Goal: Information Seeking & Learning: Learn about a topic

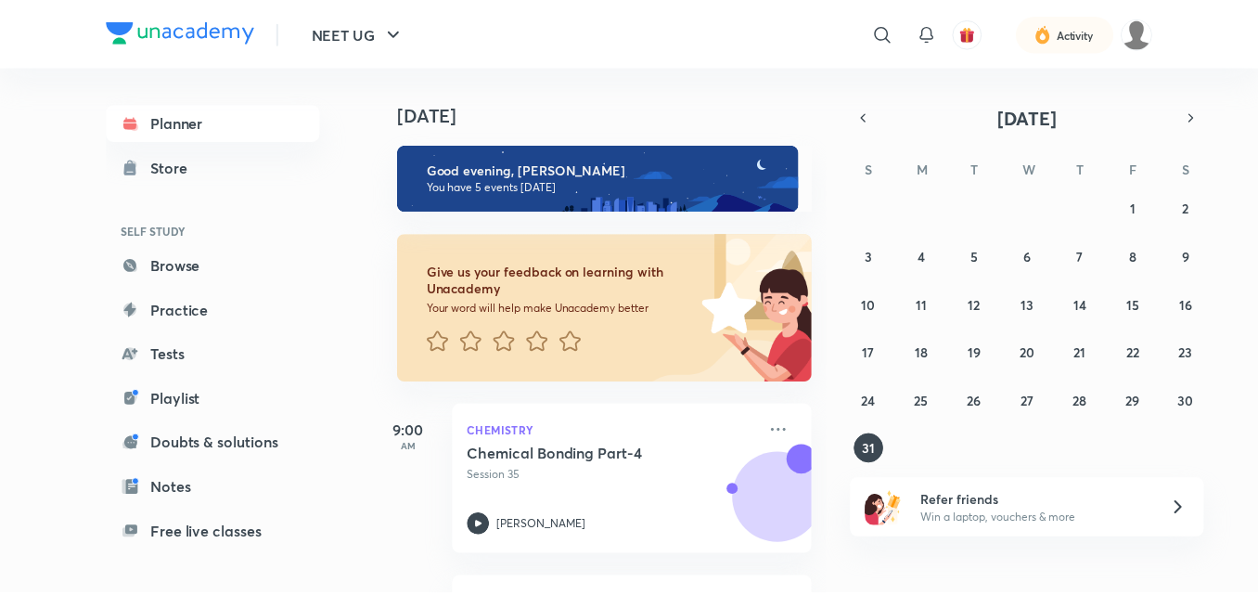
scroll to position [151, 0]
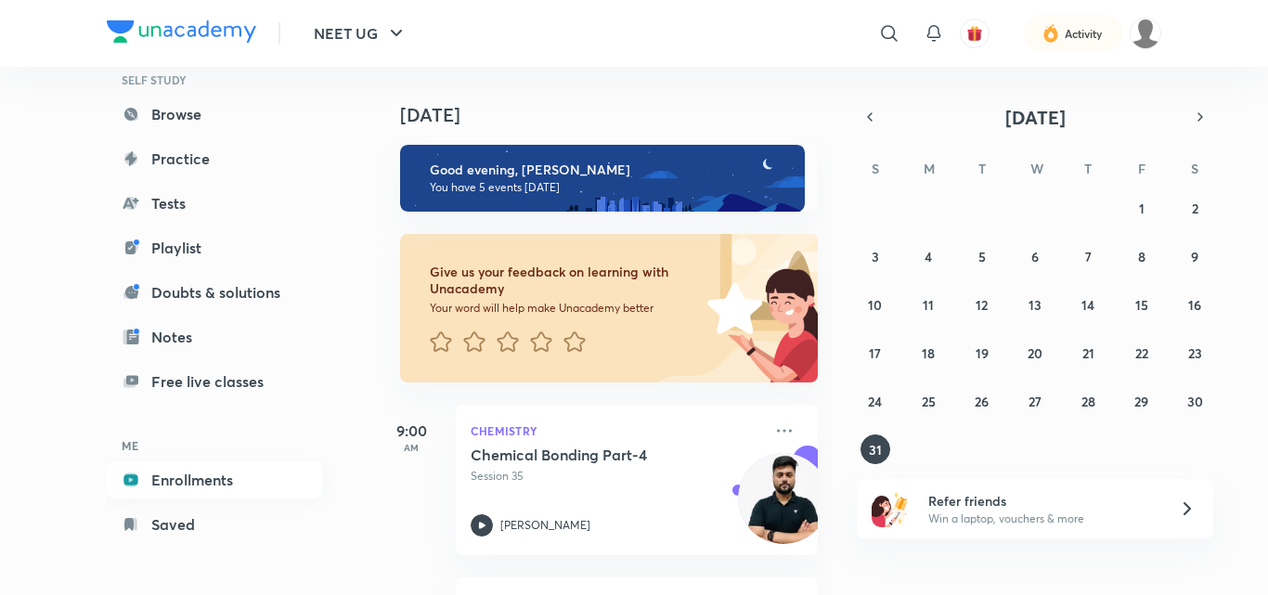
click at [172, 468] on link "Enrollments" at bounding box center [214, 479] width 215 height 37
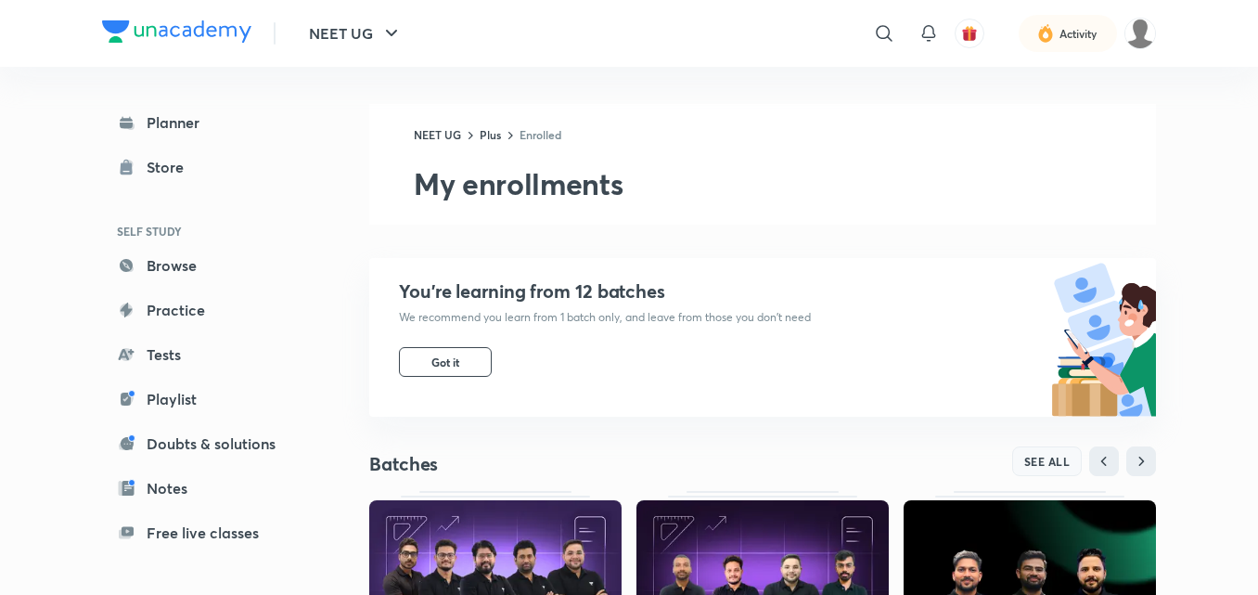
click at [1055, 461] on span "SEE ALL" at bounding box center [1048, 461] width 46 height 13
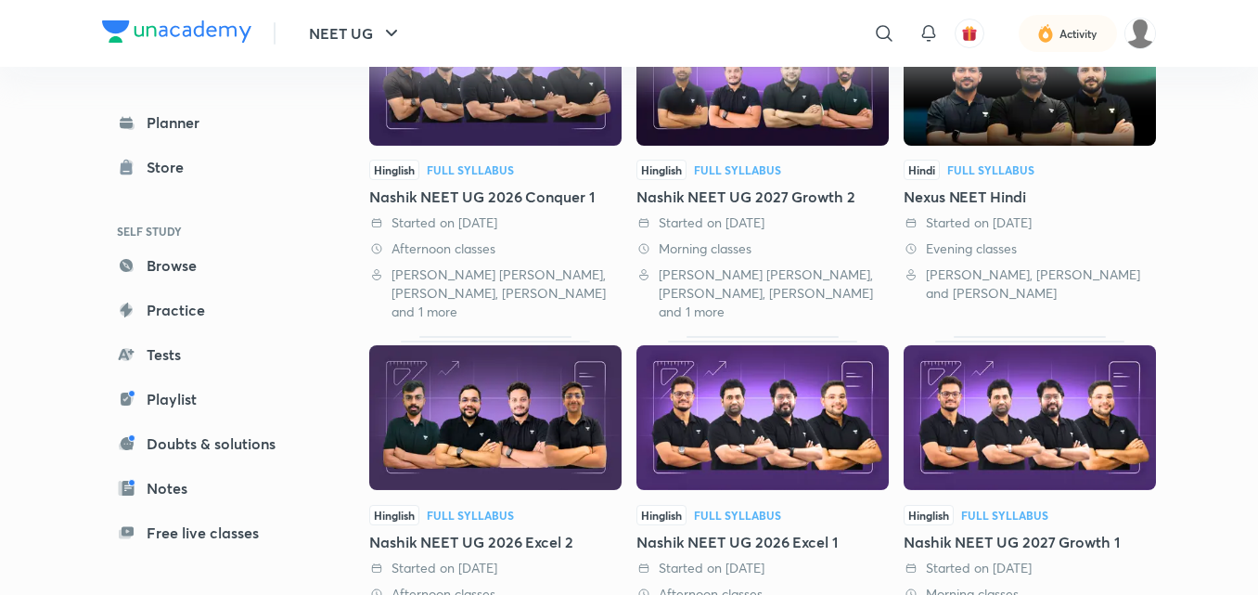
scroll to position [309, 0]
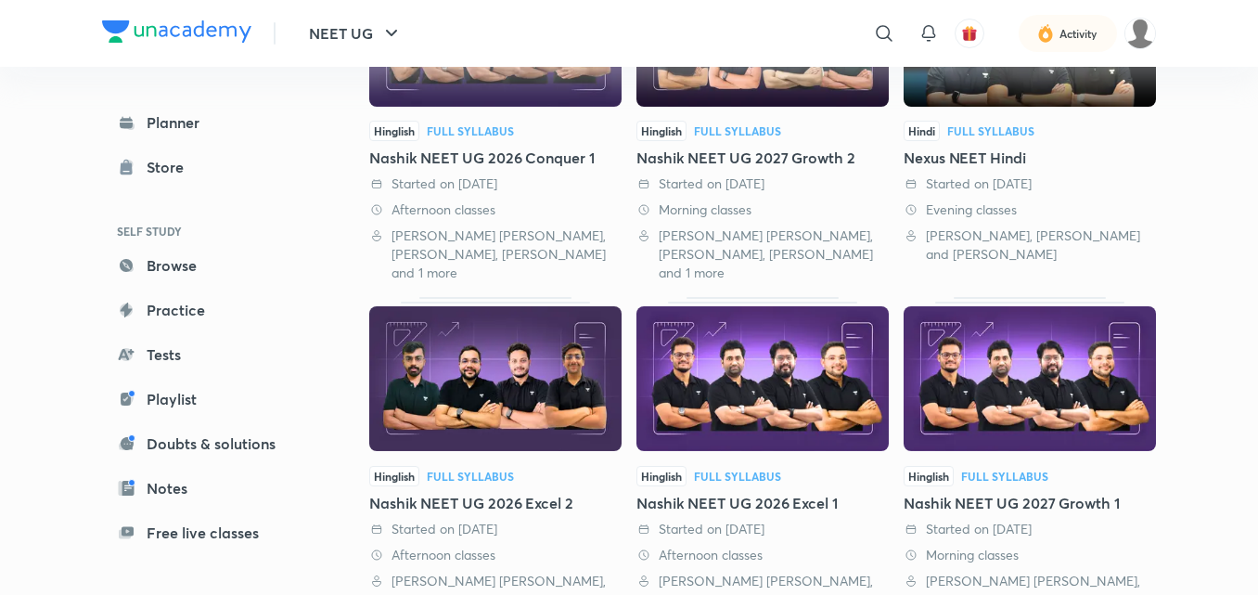
click at [1040, 372] on img at bounding box center [1030, 378] width 252 height 145
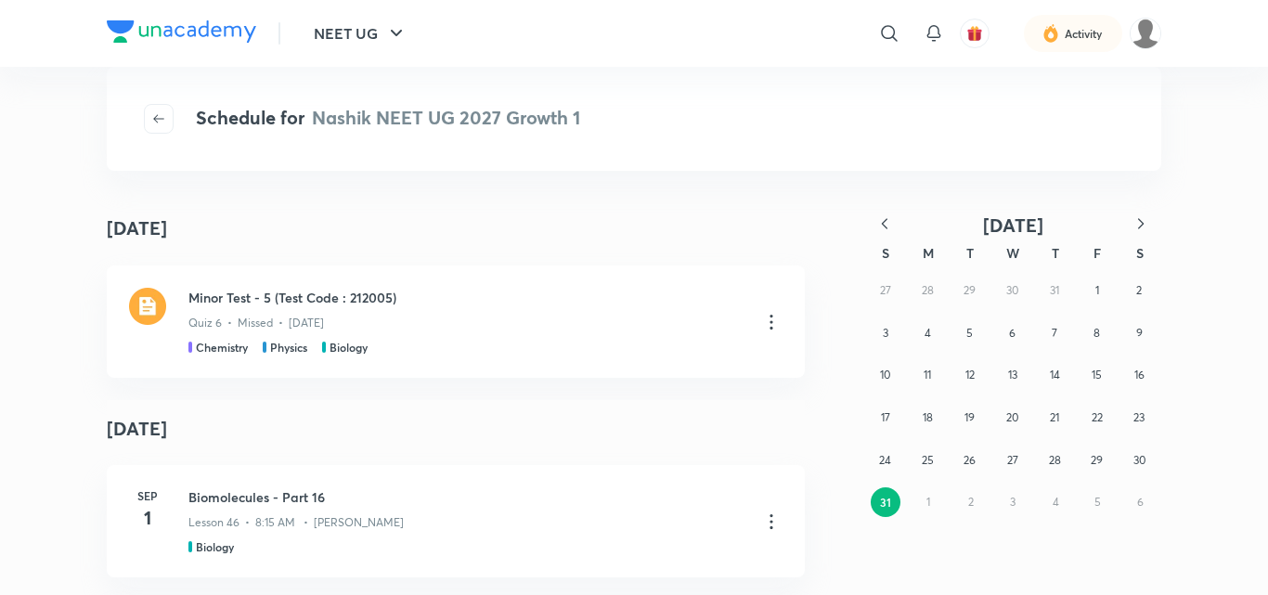
click at [887, 222] on icon "button" at bounding box center [884, 223] width 19 height 19
click at [884, 218] on icon "button" at bounding box center [884, 223] width 19 height 19
click at [882, 222] on icon "button" at bounding box center [884, 223] width 19 height 19
click at [1048, 365] on button "17" at bounding box center [1054, 375] width 30 height 30
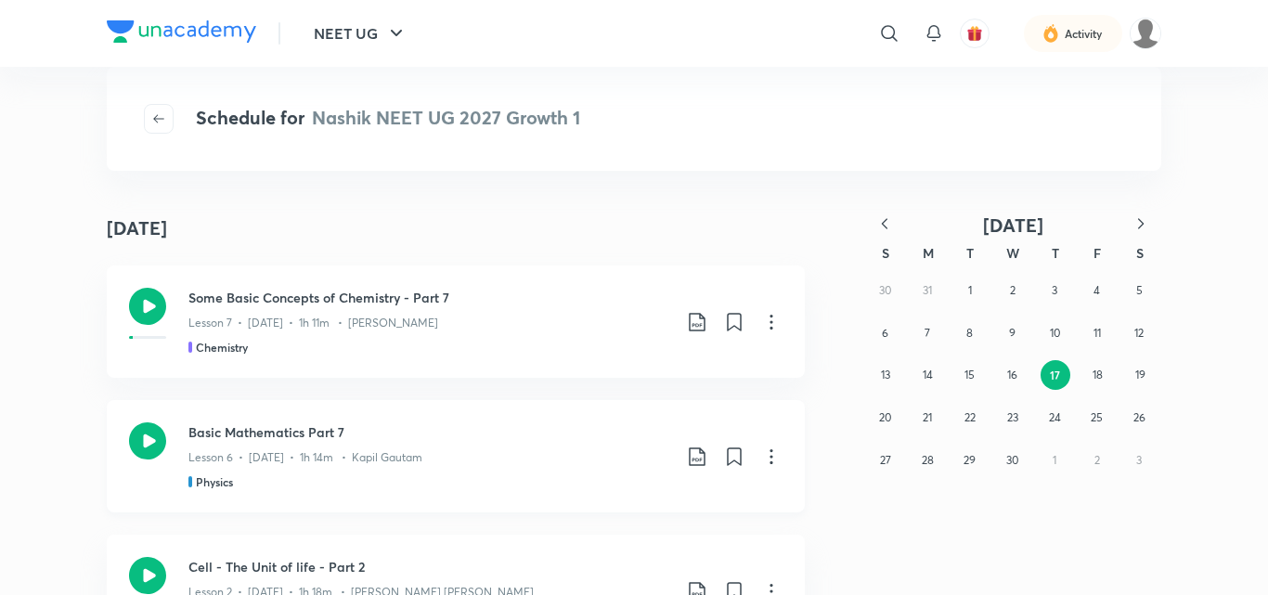
scroll to position [6, 0]
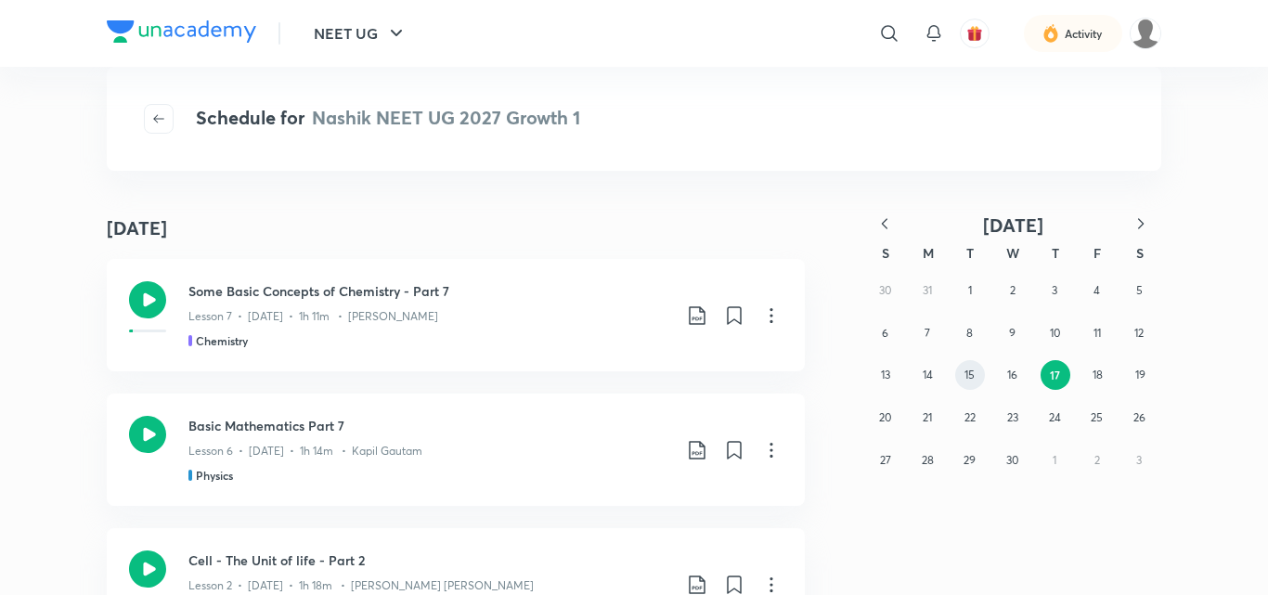
click at [964, 375] on abbr "15" at bounding box center [969, 375] width 10 height 14
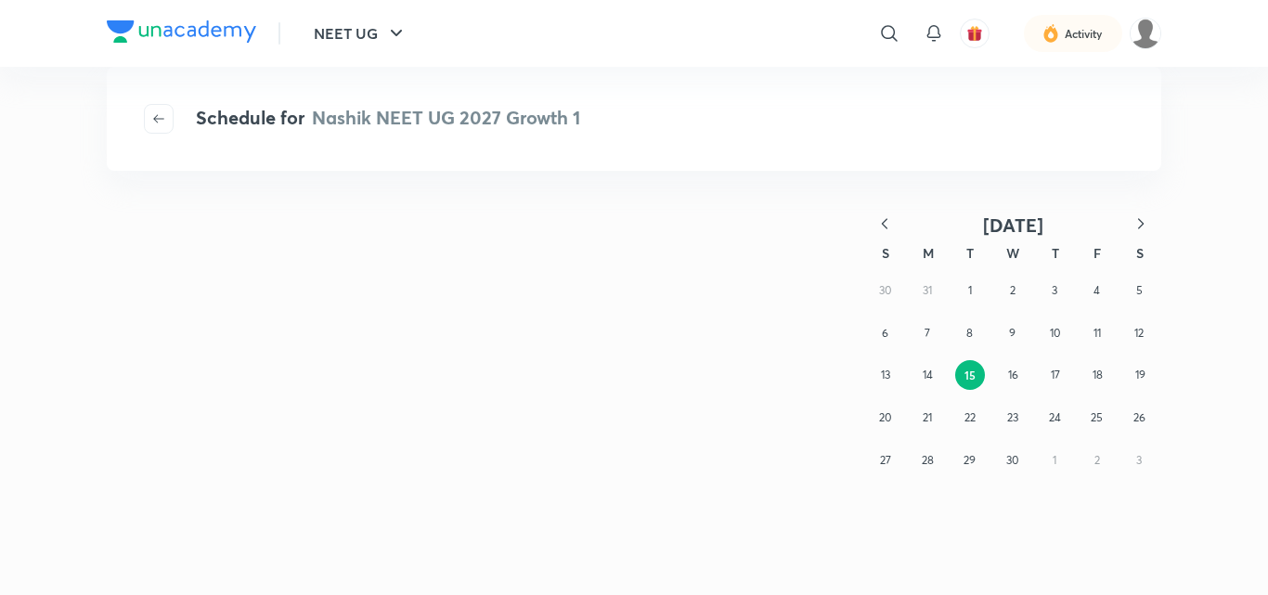
scroll to position [0, 0]
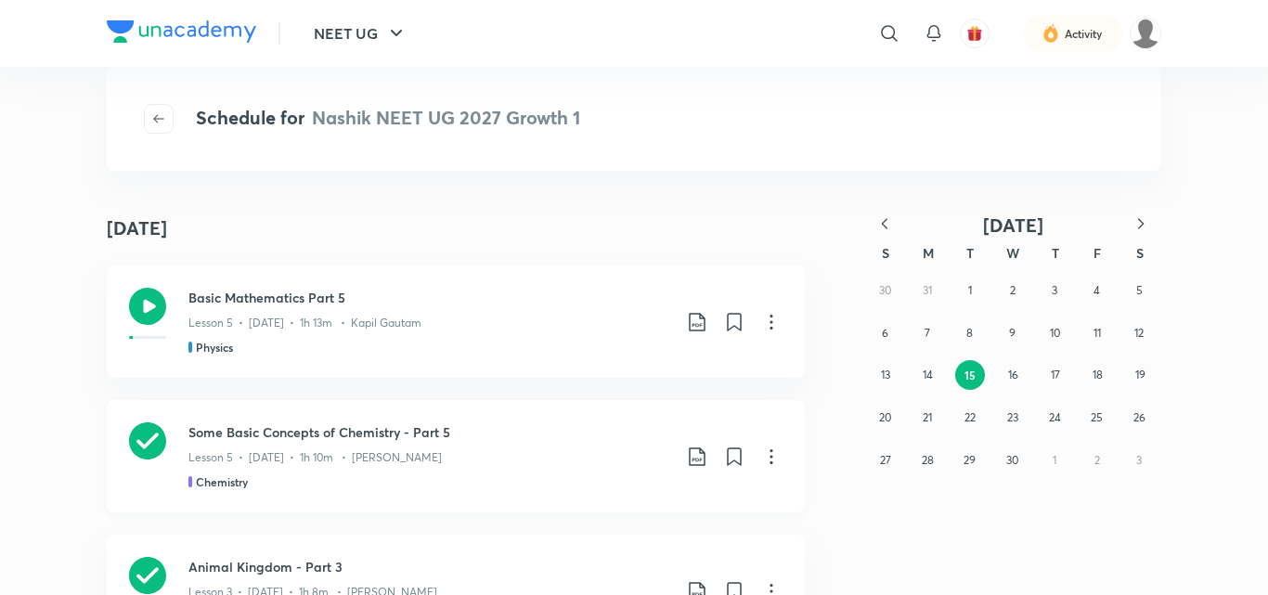
click at [138, 438] on icon at bounding box center [147, 440] width 37 height 37
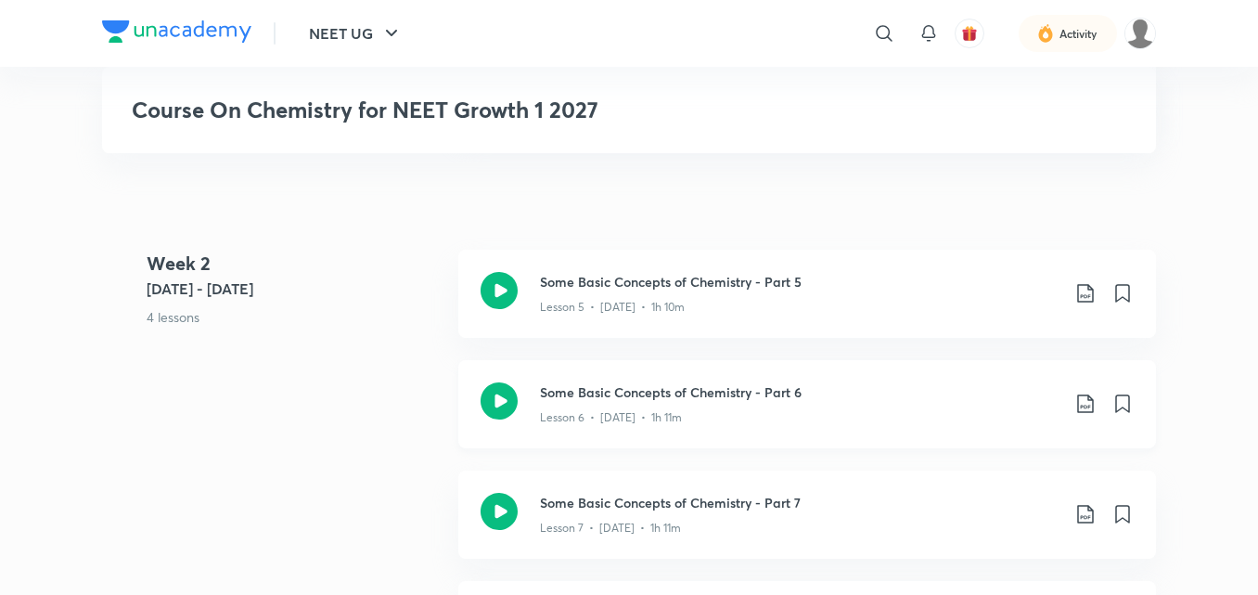
scroll to position [1132, 0]
click at [506, 290] on icon at bounding box center [499, 289] width 37 height 37
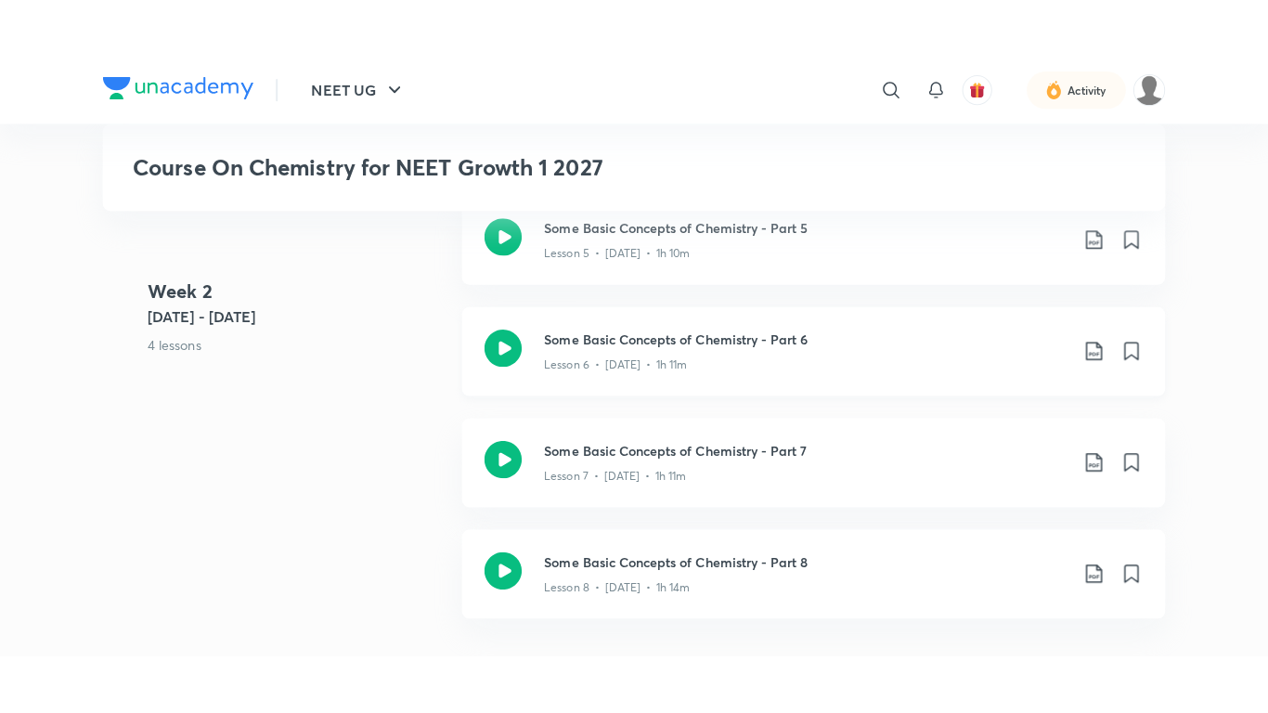
scroll to position [1244, 0]
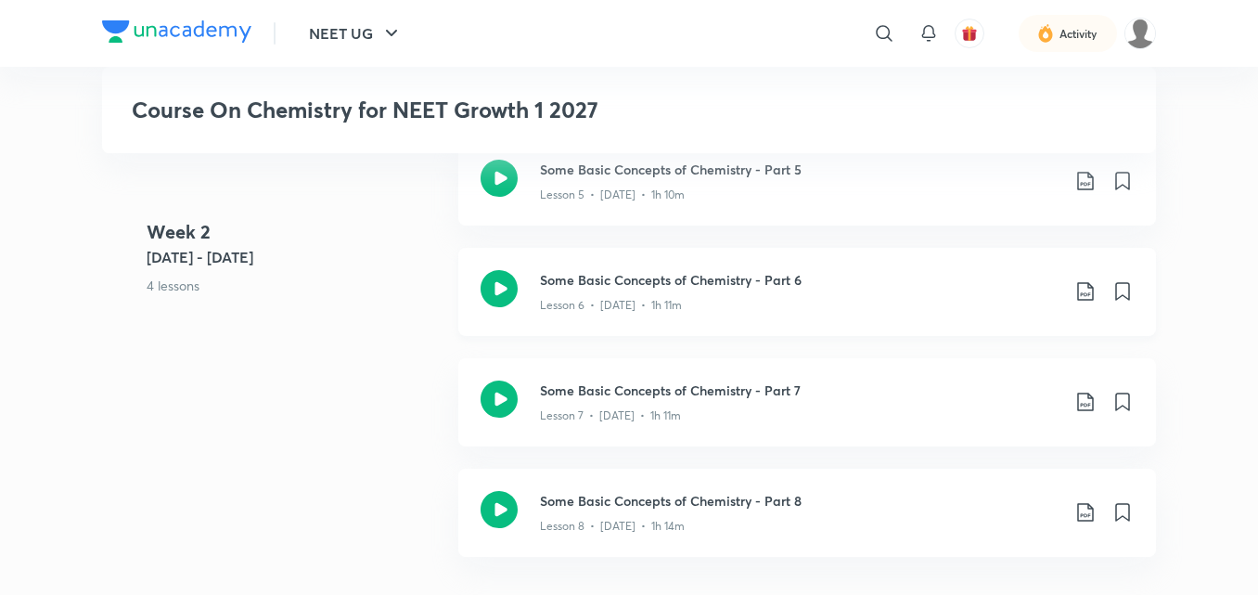
click at [500, 273] on icon at bounding box center [499, 288] width 37 height 37
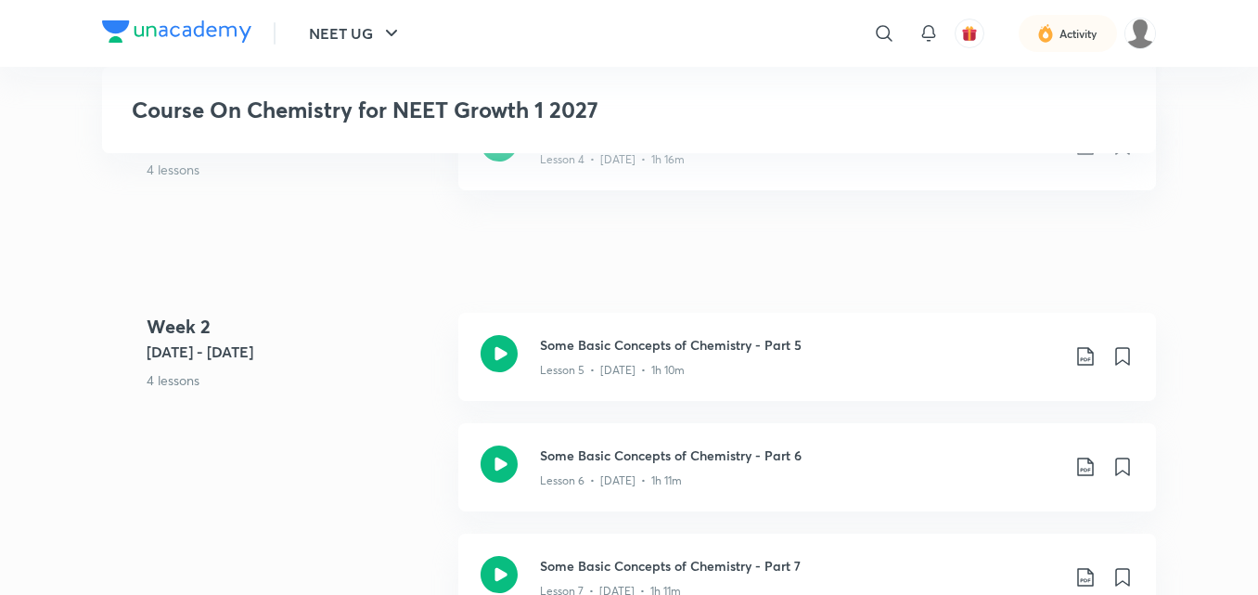
scroll to position [1107, 0]
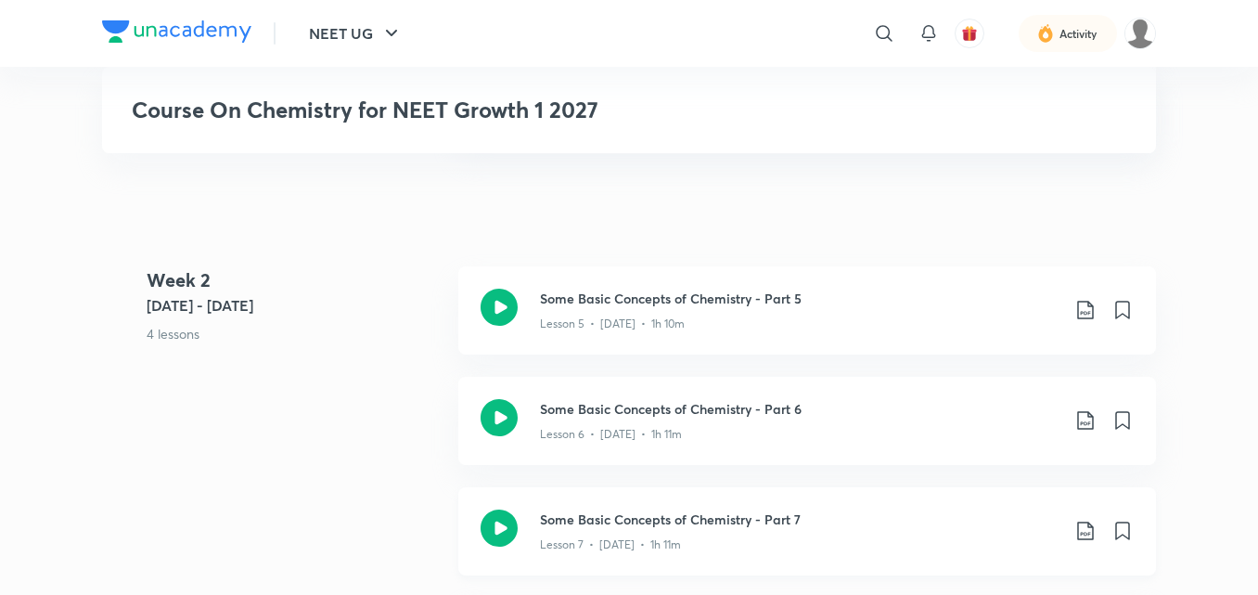
click at [582, 381] on div "Some Basic Concepts of Chemistry - Part 6 Lesson 6 • [DATE] • 1h 11m" at bounding box center [807, 421] width 698 height 88
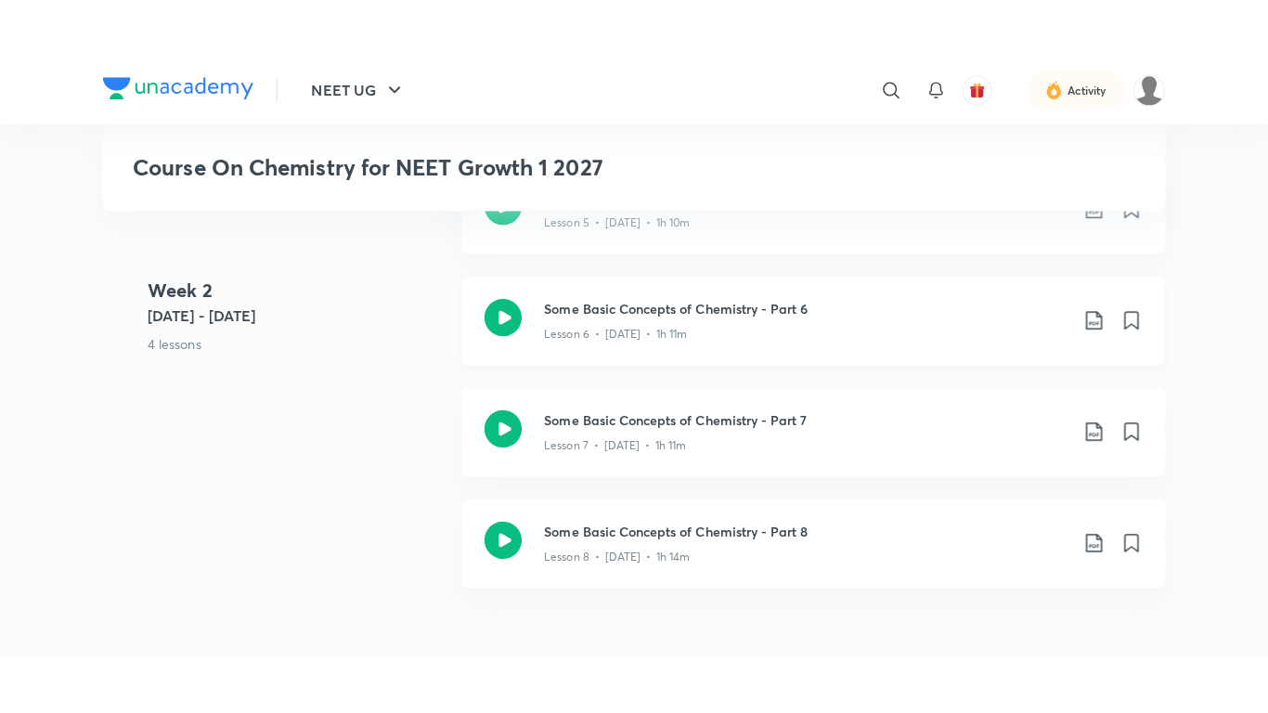
scroll to position [1269, 0]
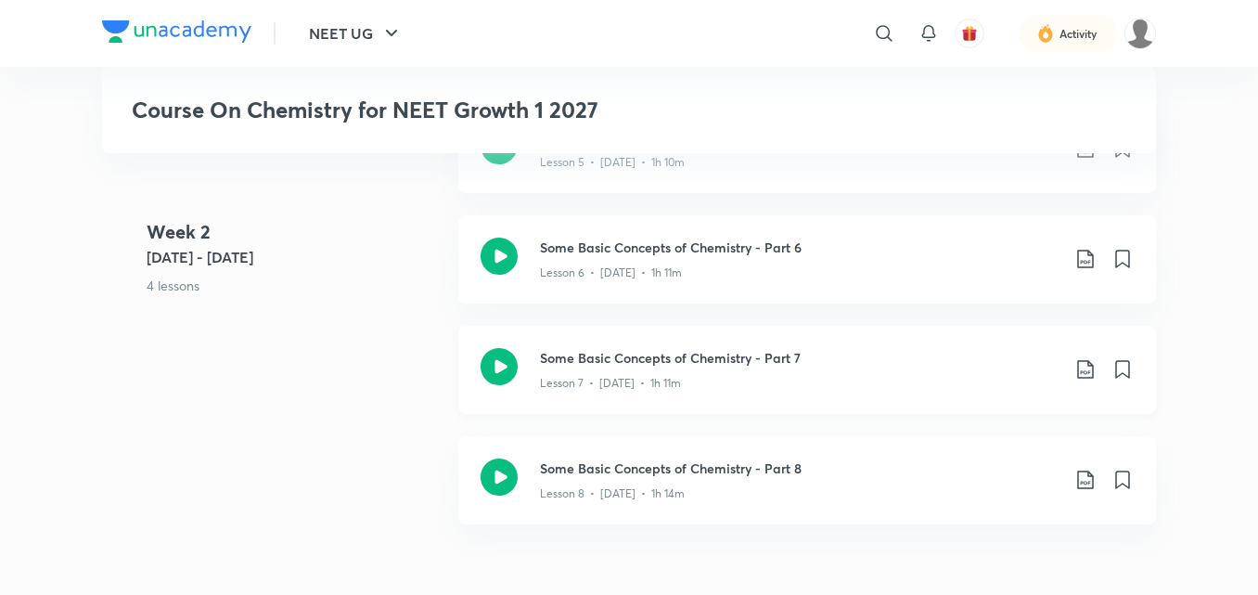
click at [499, 354] on icon at bounding box center [499, 366] width 37 height 37
